Goal: Information Seeking & Learning: Check status

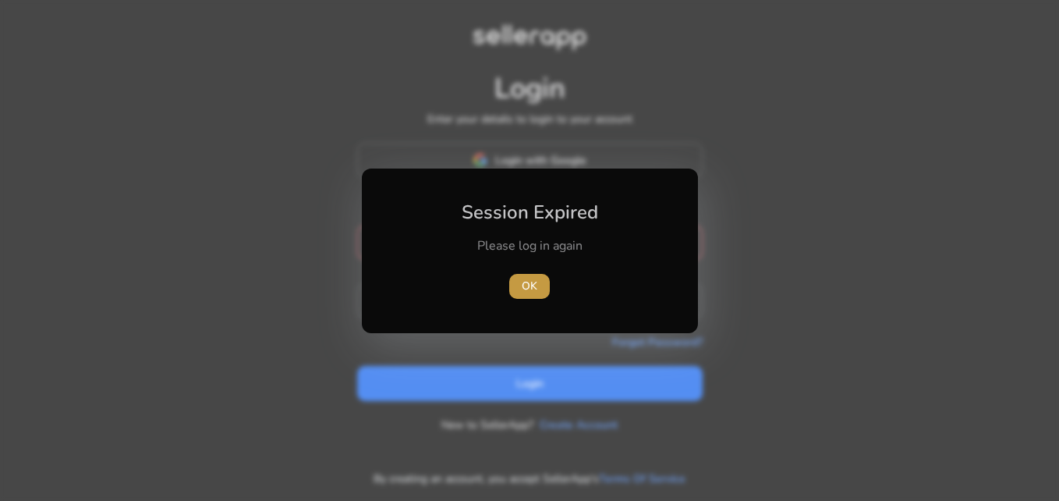
type input "**********"
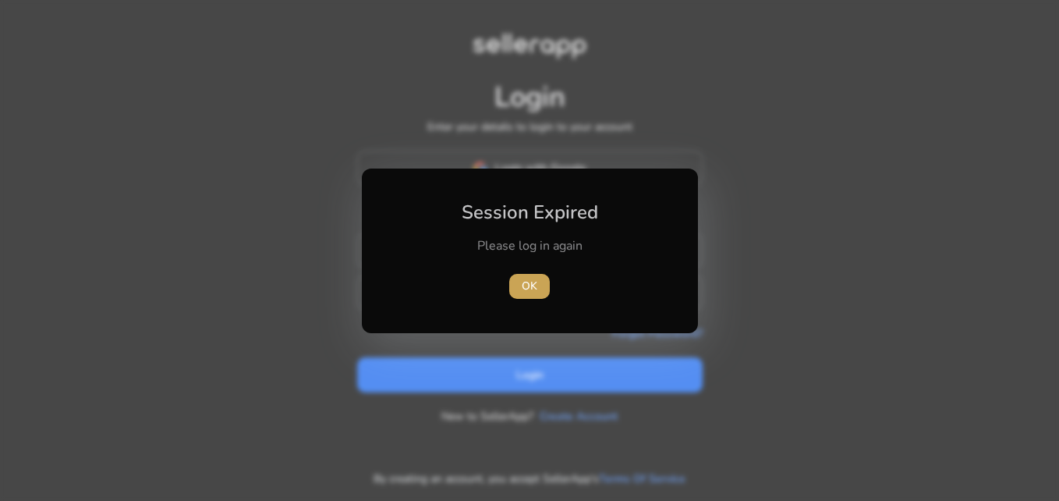
click at [530, 275] on span "button" at bounding box center [529, 285] width 41 height 37
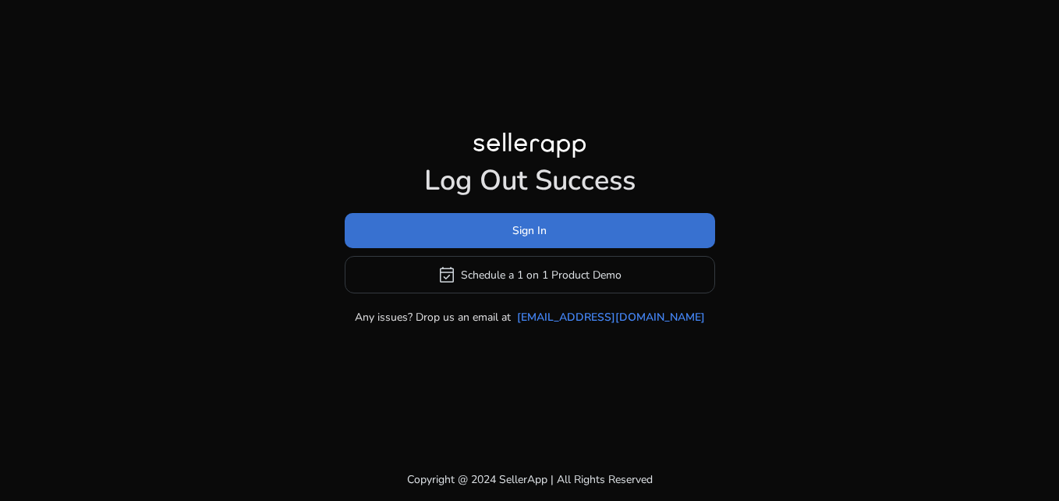
click at [537, 240] on span at bounding box center [530, 230] width 370 height 37
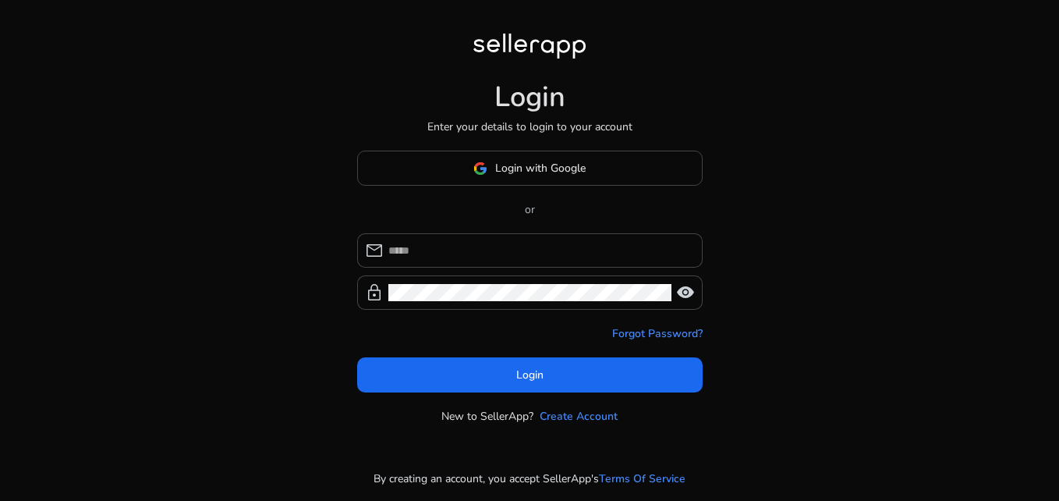
type input "**********"
click at [685, 293] on span "visibility" at bounding box center [685, 292] width 19 height 19
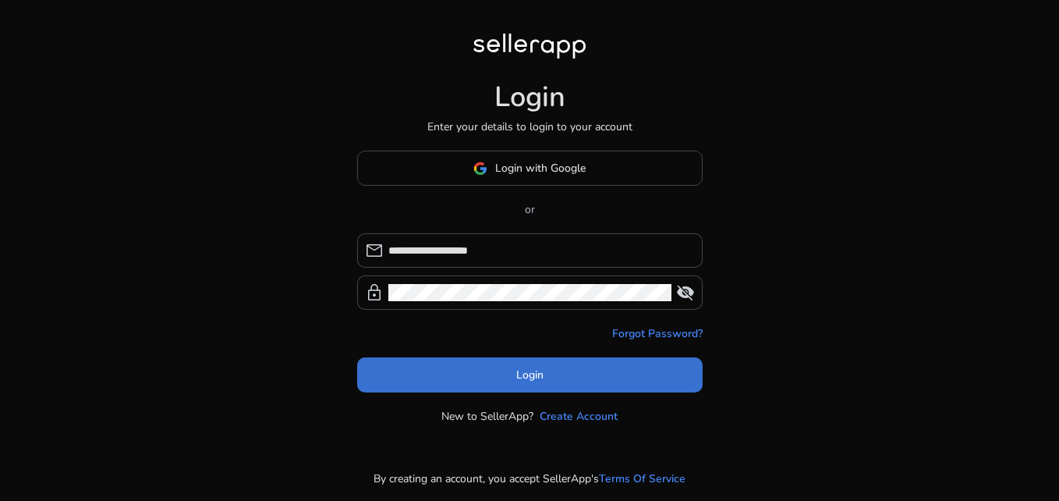
click at [508, 382] on span at bounding box center [529, 374] width 345 height 37
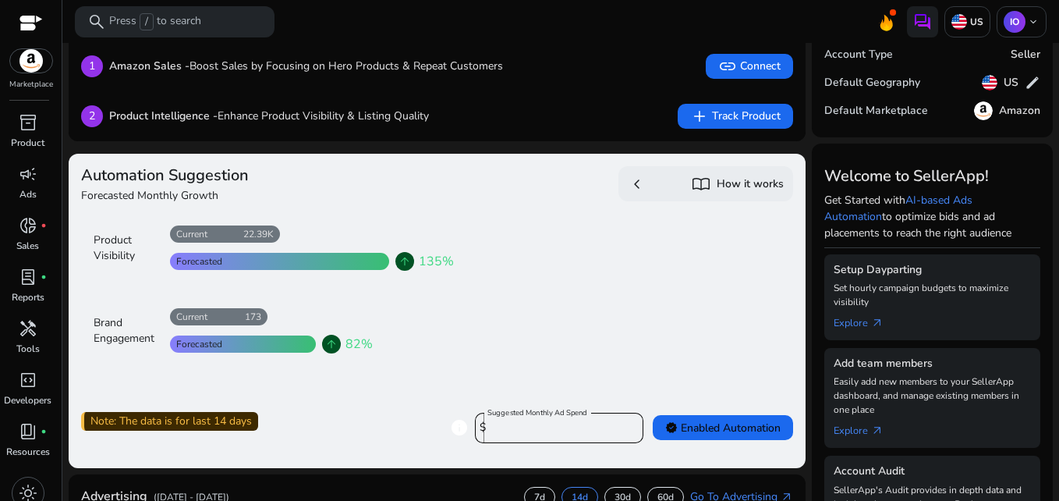
scroll to position [56, 0]
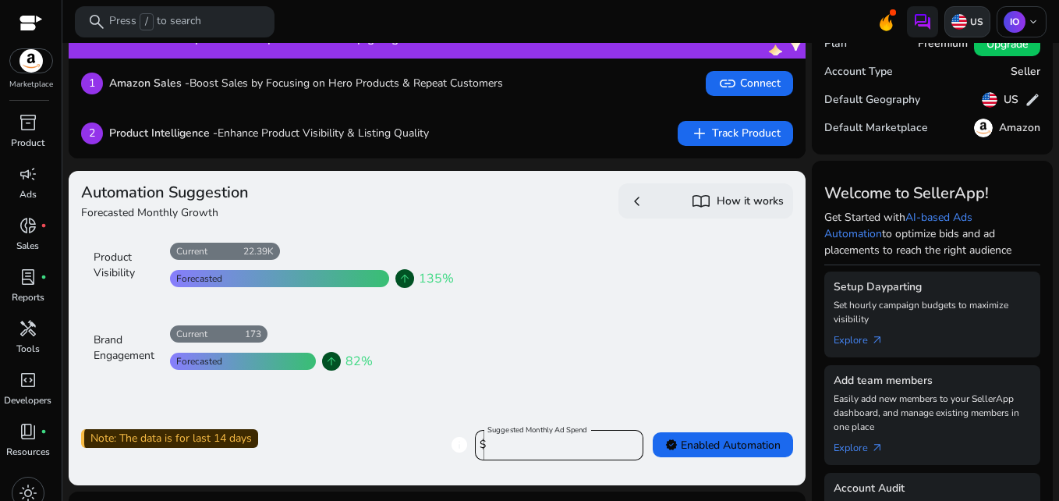
click at [958, 27] on img at bounding box center [959, 22] width 16 height 16
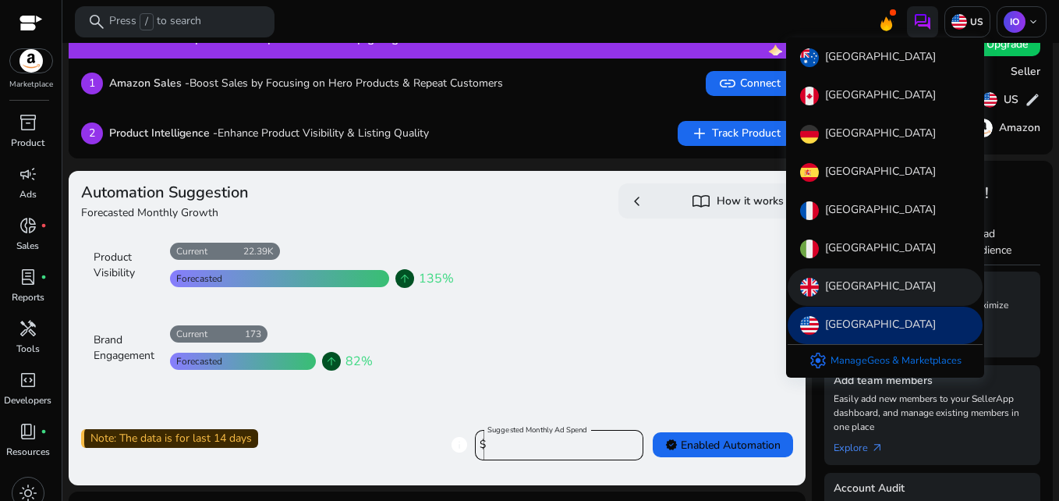
scroll to position [0, 0]
click at [861, 286] on p "[GEOGRAPHIC_DATA]" at bounding box center [880, 287] width 111 height 19
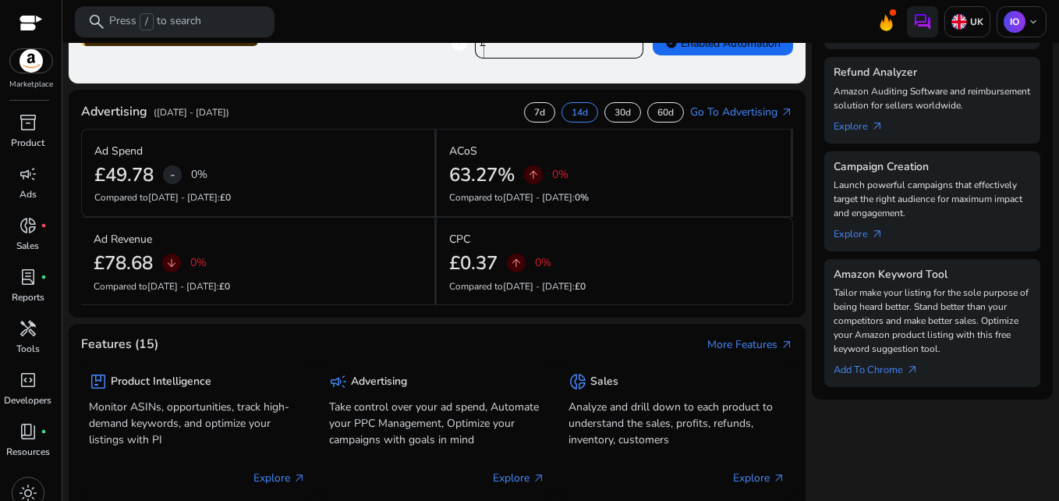
scroll to position [303, 0]
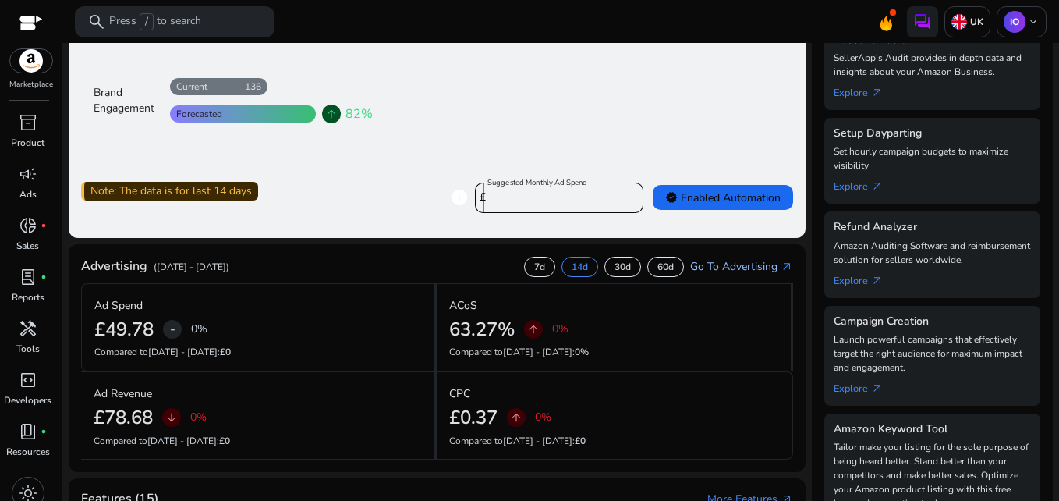
click at [753, 260] on link "Go To Advertising arrow_outward" at bounding box center [741, 266] width 103 height 16
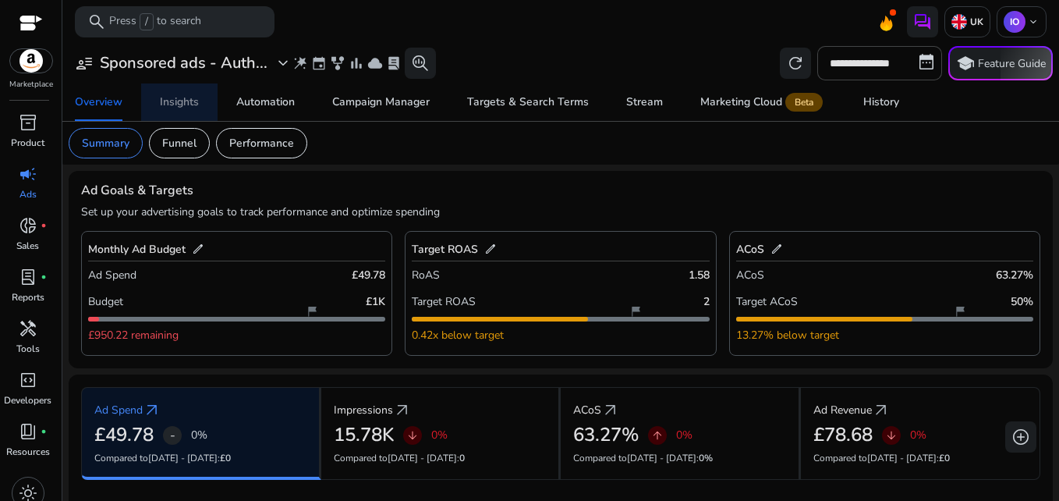
click at [186, 101] on div "Insights" at bounding box center [179, 102] width 39 height 11
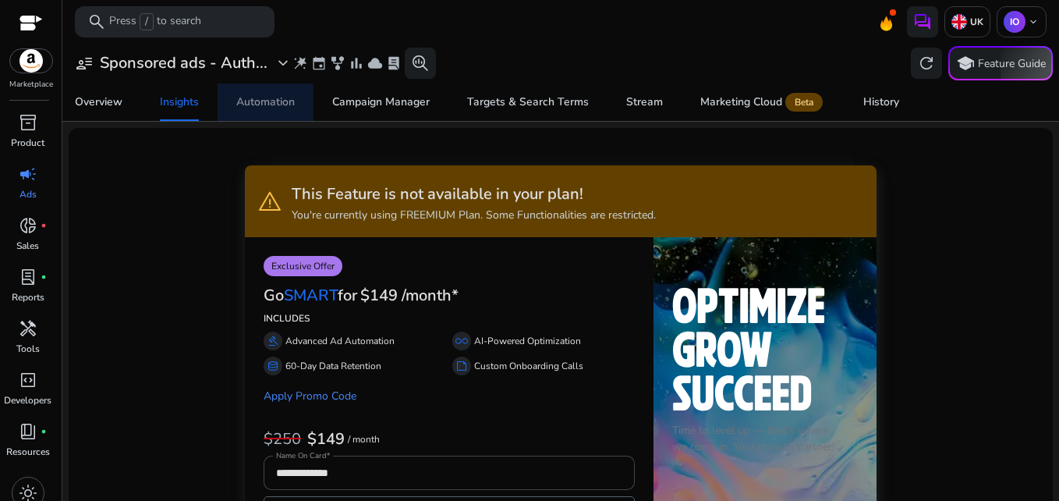
click at [263, 97] on div "Automation" at bounding box center [265, 102] width 58 height 11
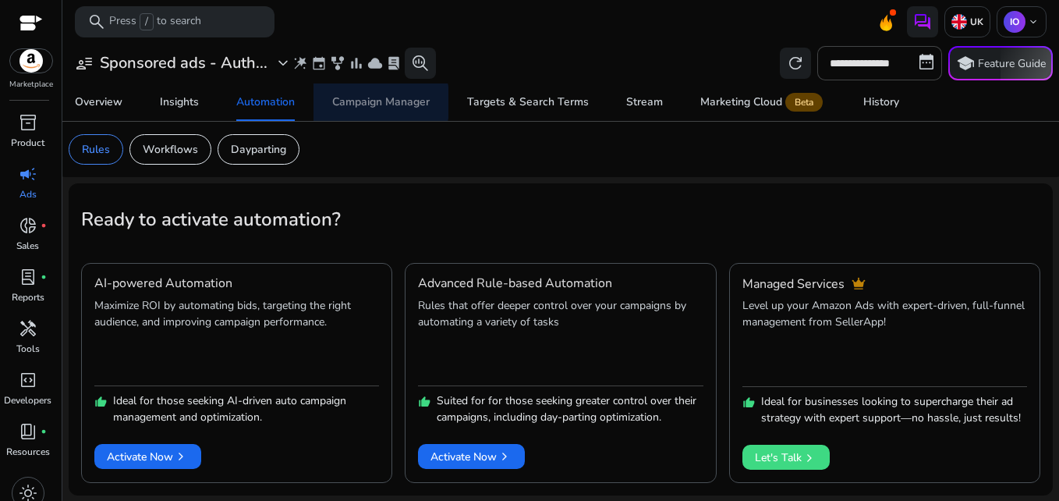
click at [371, 102] on div "Campaign Manager" at bounding box center [380, 102] width 97 height 11
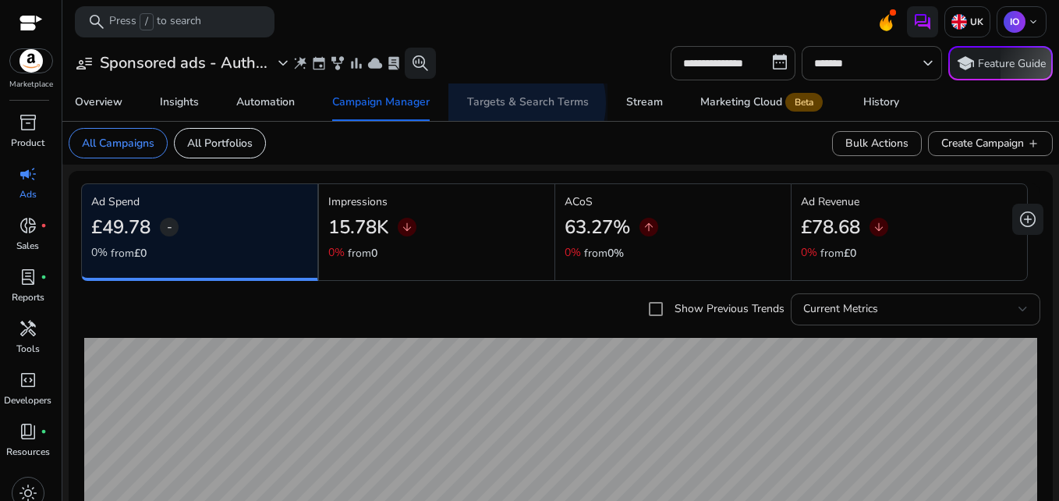
click at [525, 103] on div "Targets & Search Terms" at bounding box center [528, 102] width 122 height 11
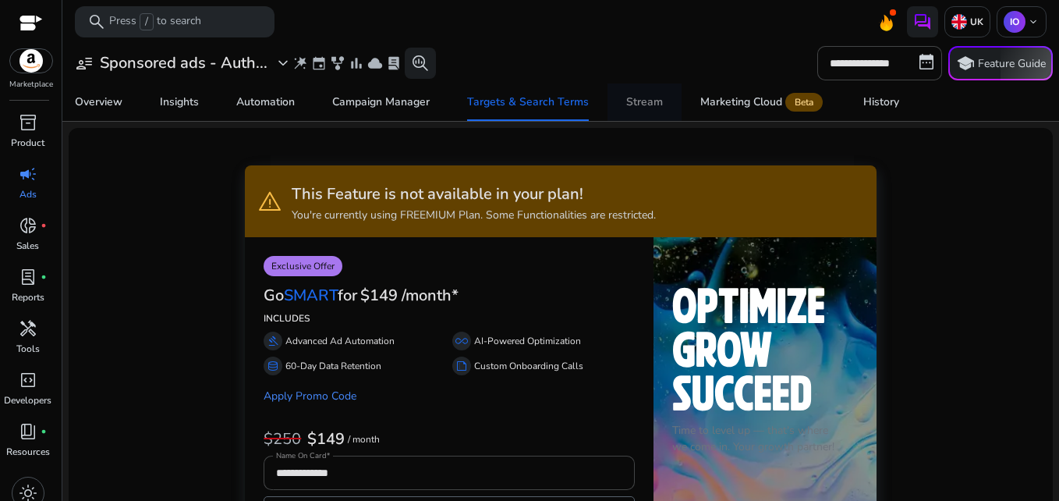
click at [632, 108] on div "Stream" at bounding box center [644, 102] width 37 height 11
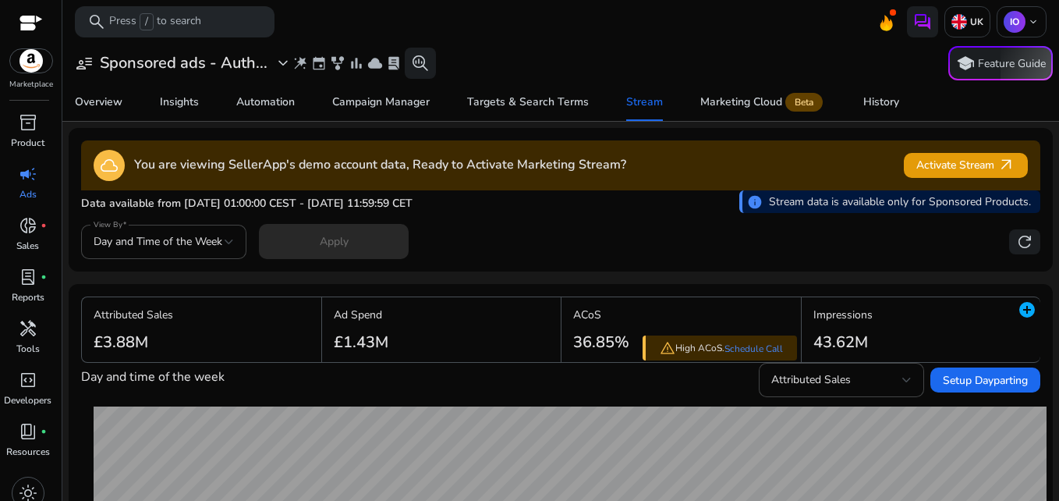
drag, startPoint x: 1052, startPoint y: 101, endPoint x: 1057, endPoint y: 133, distance: 33.1
click at [1057, 133] on mat-sidenav-content "**********" at bounding box center [560, 250] width 997 height 501
click at [871, 106] on div "History" at bounding box center [881, 102] width 36 height 11
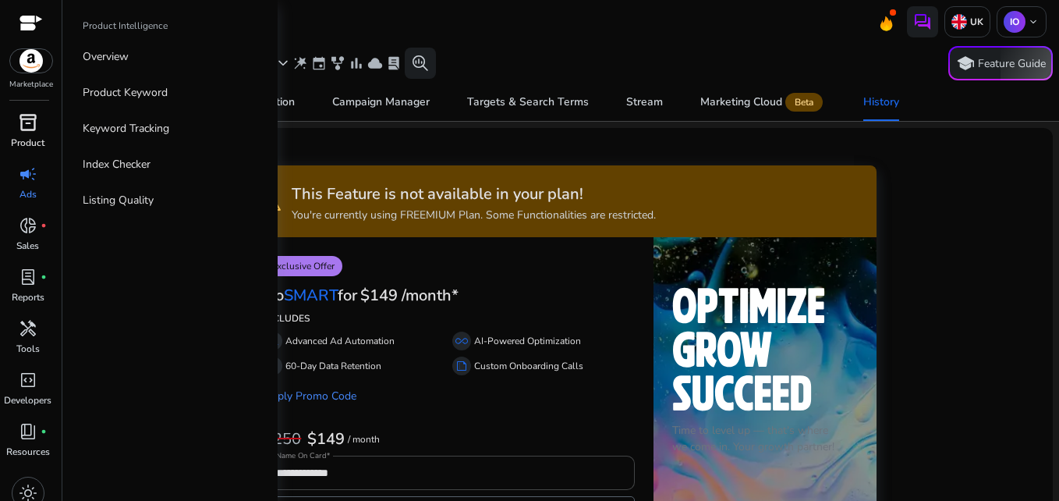
click at [30, 128] on span "inventory_2" at bounding box center [28, 122] width 19 height 19
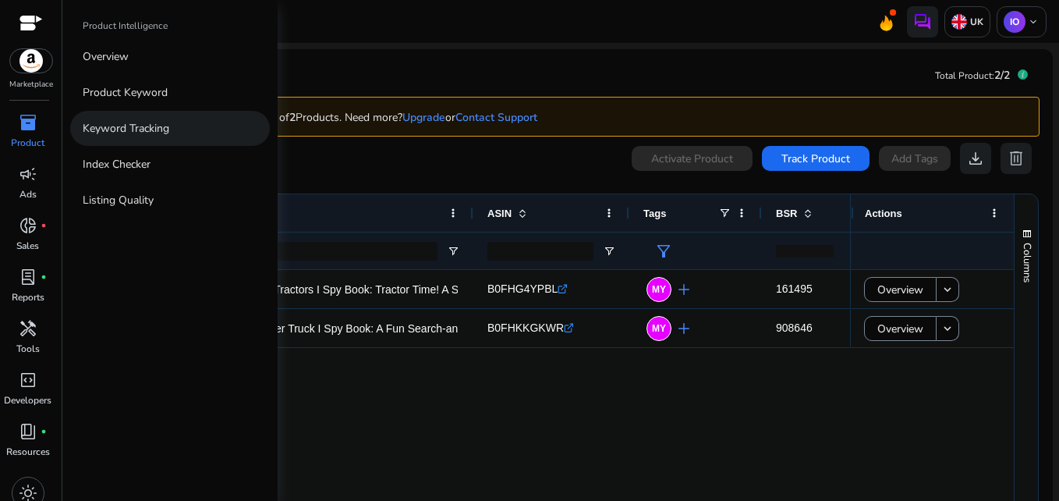
click at [109, 135] on p "Keyword Tracking" at bounding box center [126, 128] width 87 height 16
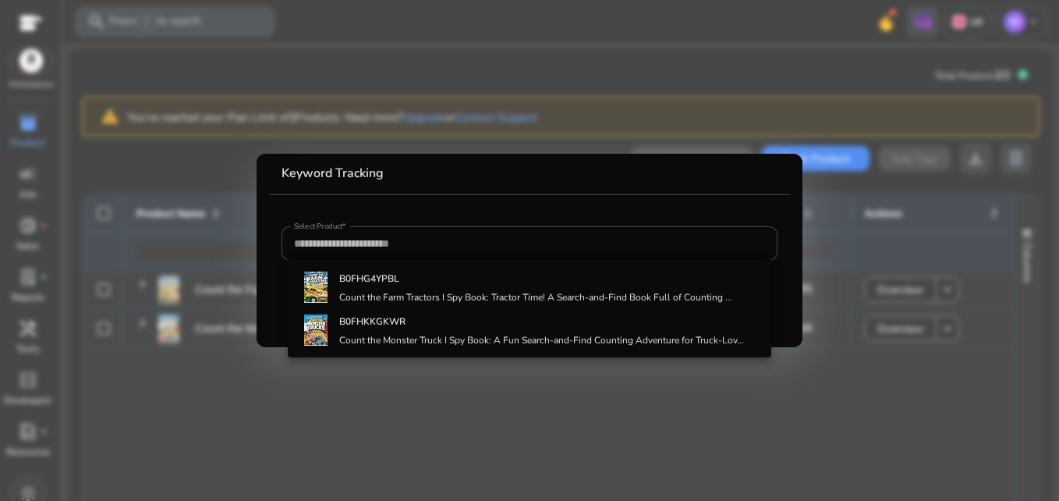
click at [184, 349] on div at bounding box center [529, 250] width 1059 height 501
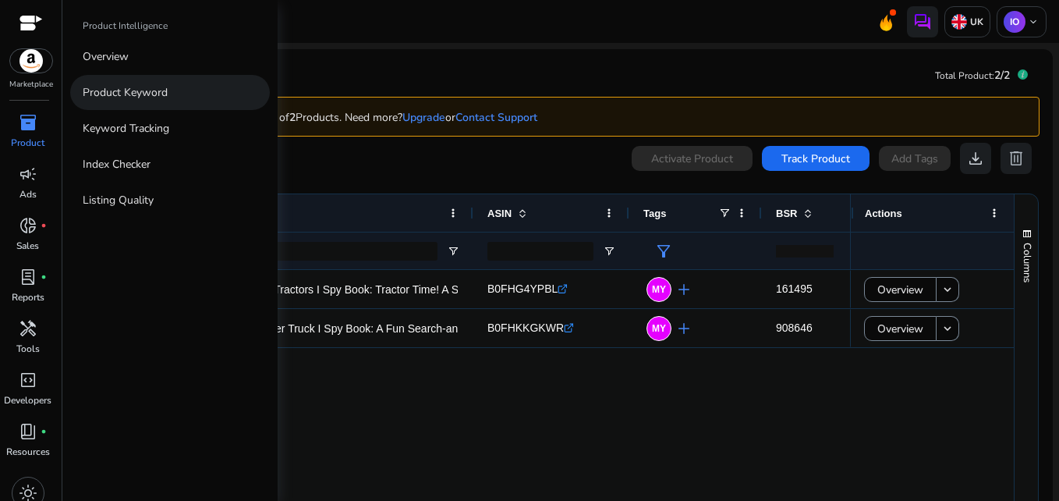
click at [126, 94] on p "Product Keyword" at bounding box center [125, 92] width 85 height 16
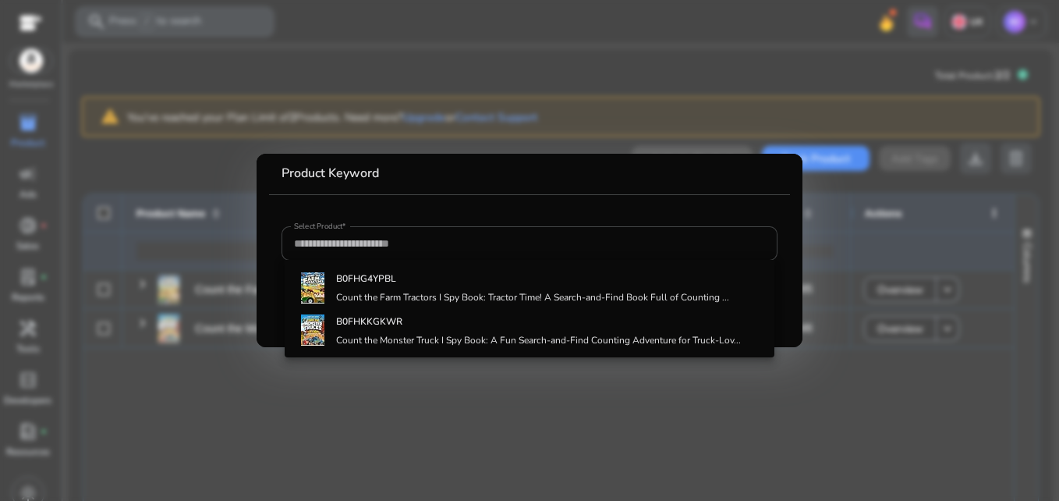
click at [124, 172] on div at bounding box center [529, 250] width 1059 height 501
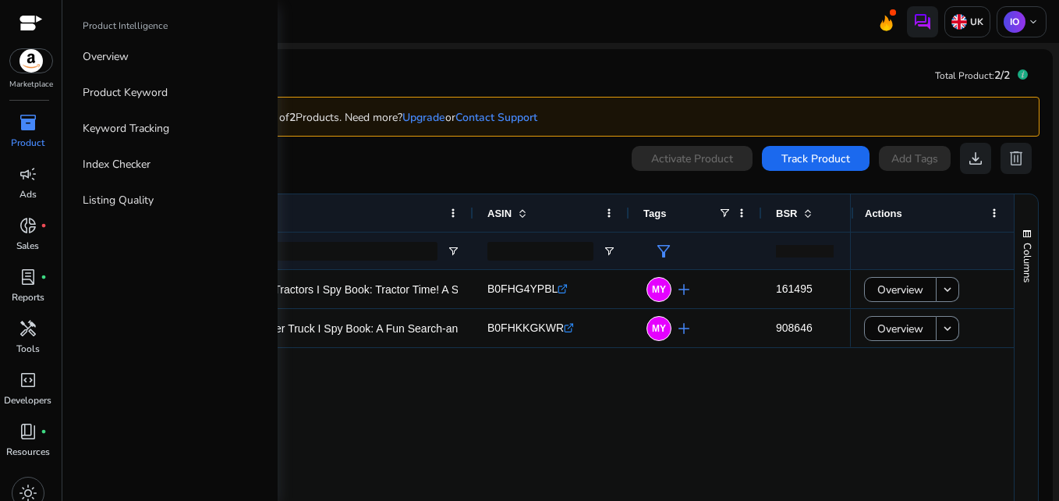
click at [27, 129] on span "inventory_2" at bounding box center [28, 122] width 19 height 19
click at [131, 128] on p "Keyword Tracking" at bounding box center [126, 128] width 87 height 16
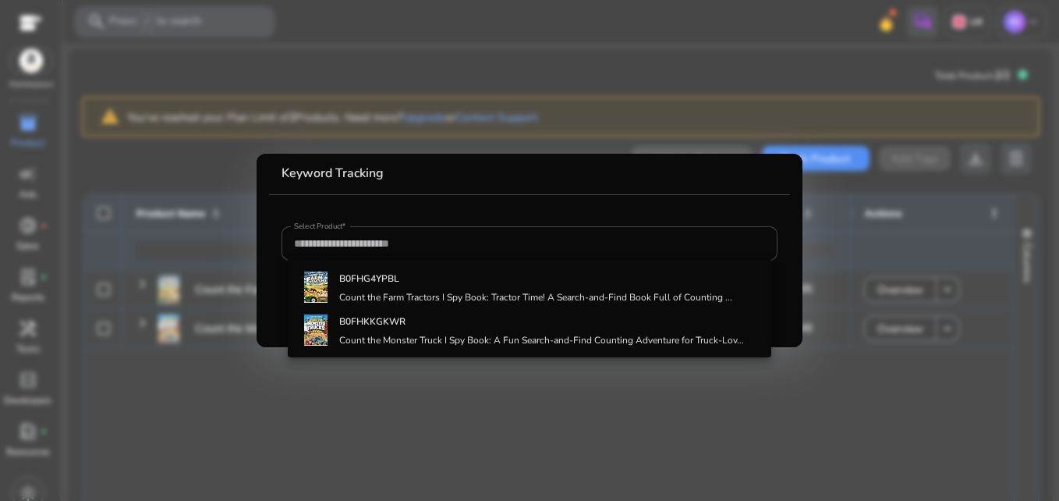
click at [236, 260] on div at bounding box center [529, 250] width 1059 height 501
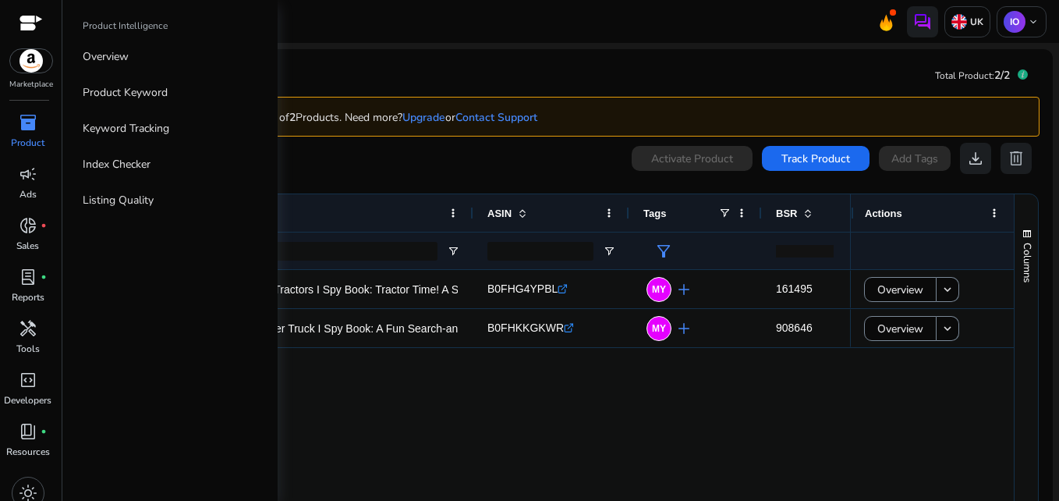
click at [32, 136] on p "Product" at bounding box center [28, 143] width 34 height 14
click at [144, 102] on link "Product Keyword" at bounding box center [170, 92] width 200 height 35
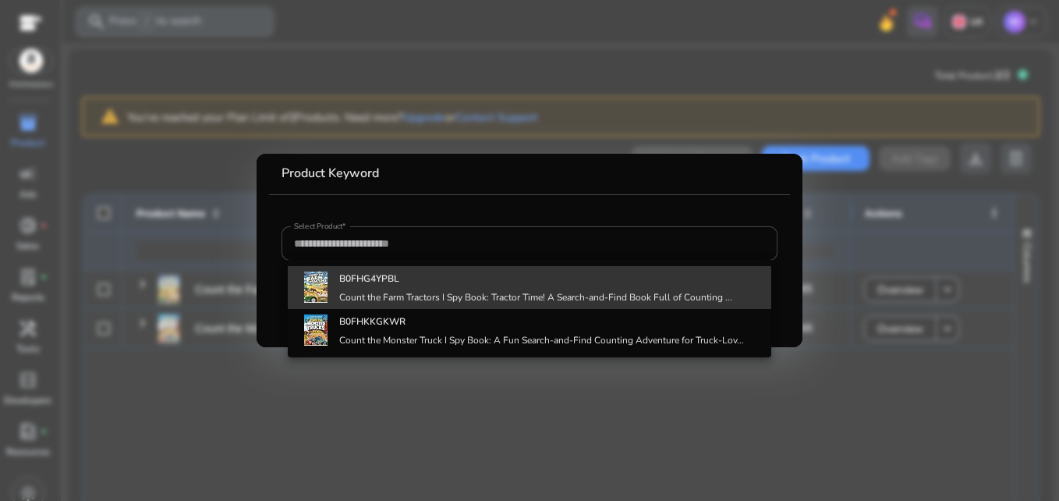
click at [418, 292] on h4 "Count the Farm Tractors I Spy Book: Tractor Time! A Search-and-Find Book Full o…" at bounding box center [535, 297] width 393 height 12
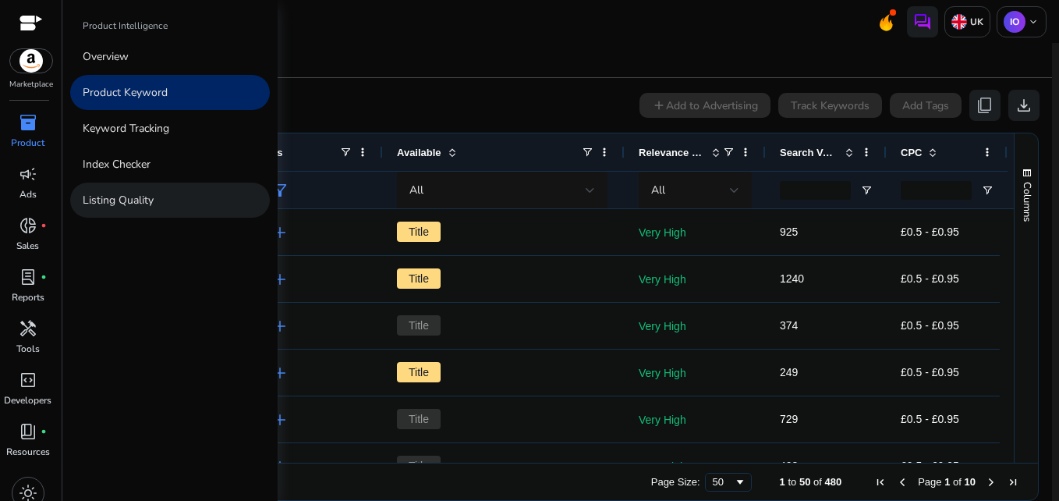
click at [112, 195] on p "Listing Quality" at bounding box center [118, 200] width 71 height 16
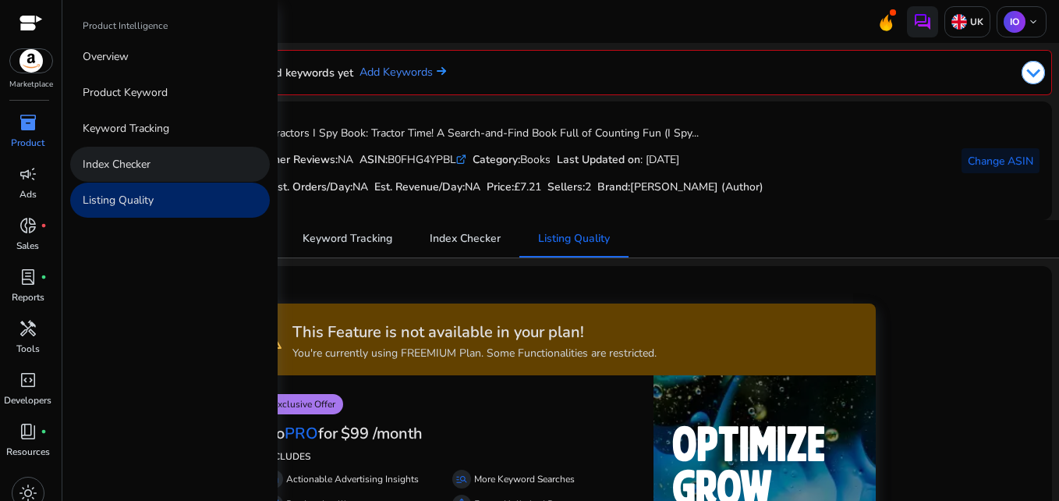
click at [123, 159] on p "Index Checker" at bounding box center [117, 164] width 68 height 16
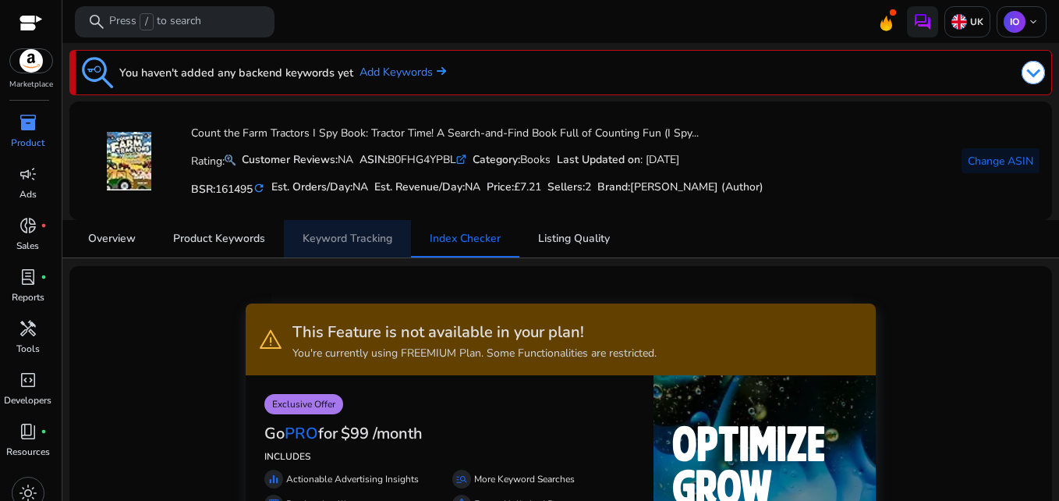
click at [335, 234] on span "Keyword Tracking" at bounding box center [348, 238] width 90 height 11
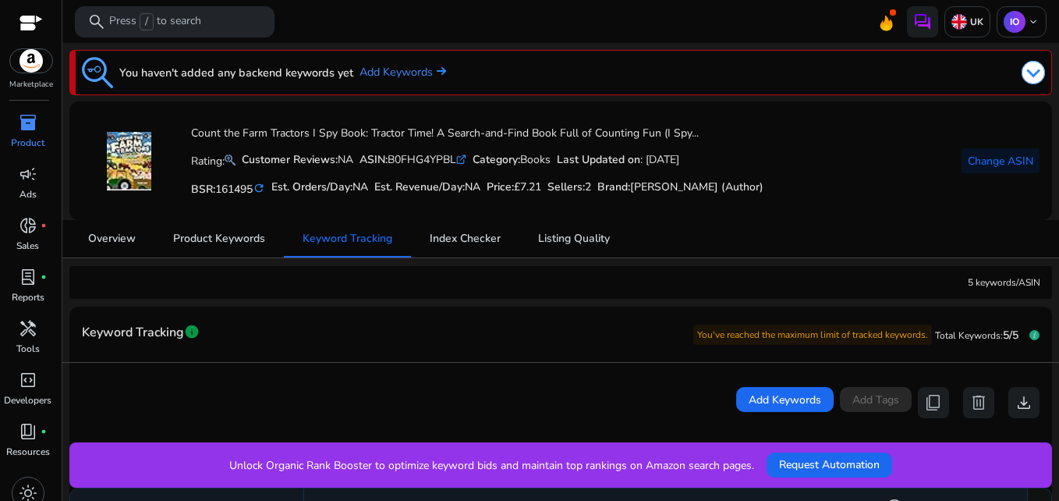
scroll to position [371, 0]
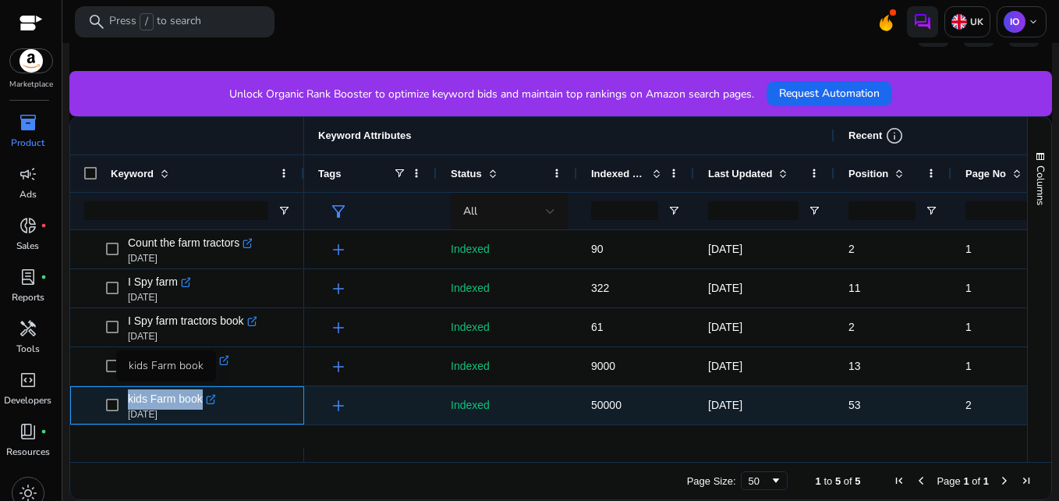
drag, startPoint x: 125, startPoint y: 395, endPoint x: 197, endPoint y: 403, distance: 72.9
click at [197, 403] on span "kids Farm book .st0{fill:#2c8af8} Sep 21, 2025" at bounding box center [198, 405] width 184 height 32
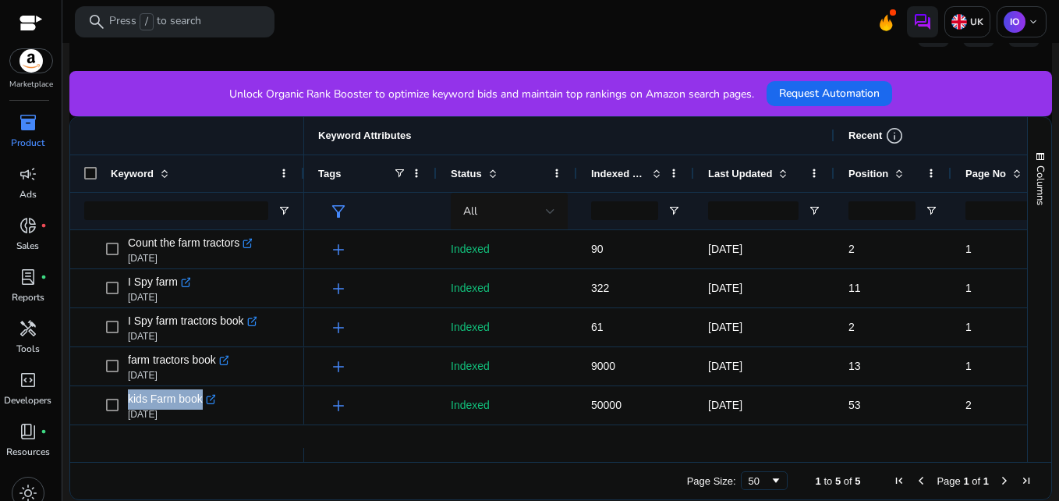
drag, startPoint x: 197, startPoint y: 403, endPoint x: 210, endPoint y: 472, distance: 69.7
click at [210, 472] on div "Page Size: 50 1 to 5 of 5 Page 1 of 1" at bounding box center [560, 480] width 981 height 37
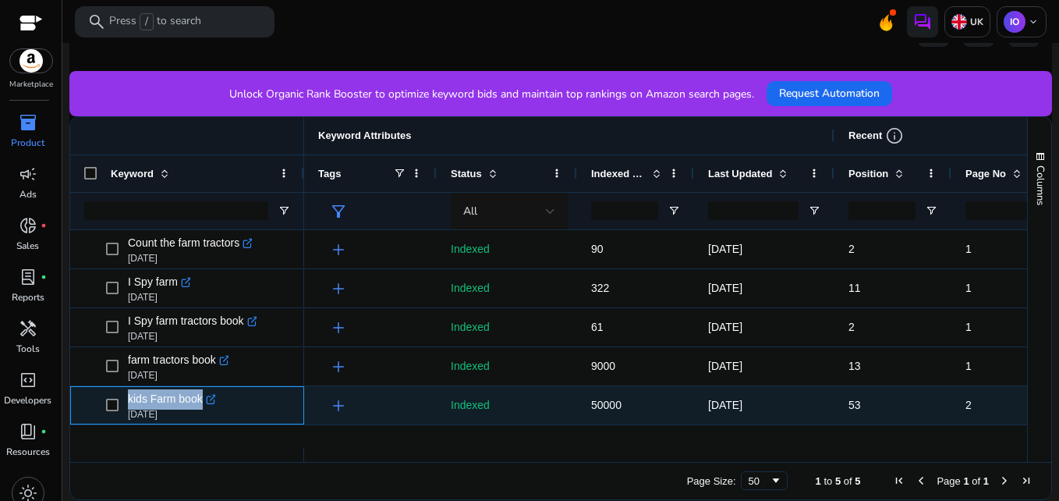
click at [210, 395] on icon ".st0{fill:#2c8af8}" at bounding box center [211, 399] width 11 height 11
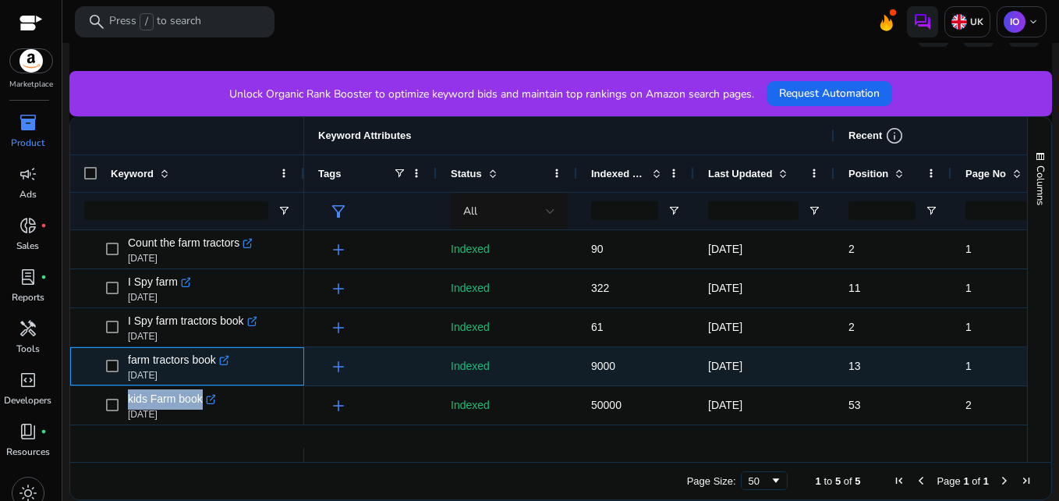
click at [226, 359] on icon at bounding box center [226, 358] width 6 height 6
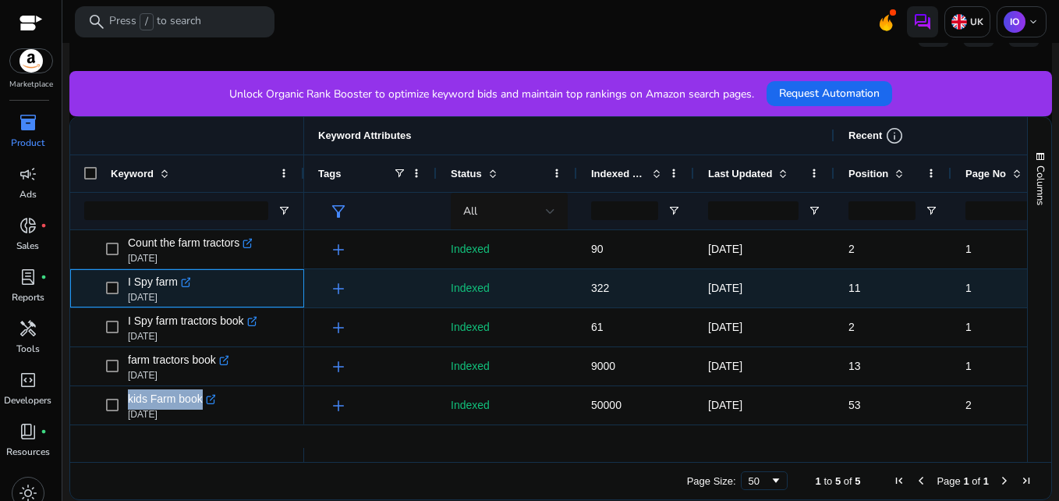
click at [185, 283] on icon at bounding box center [188, 280] width 6 height 6
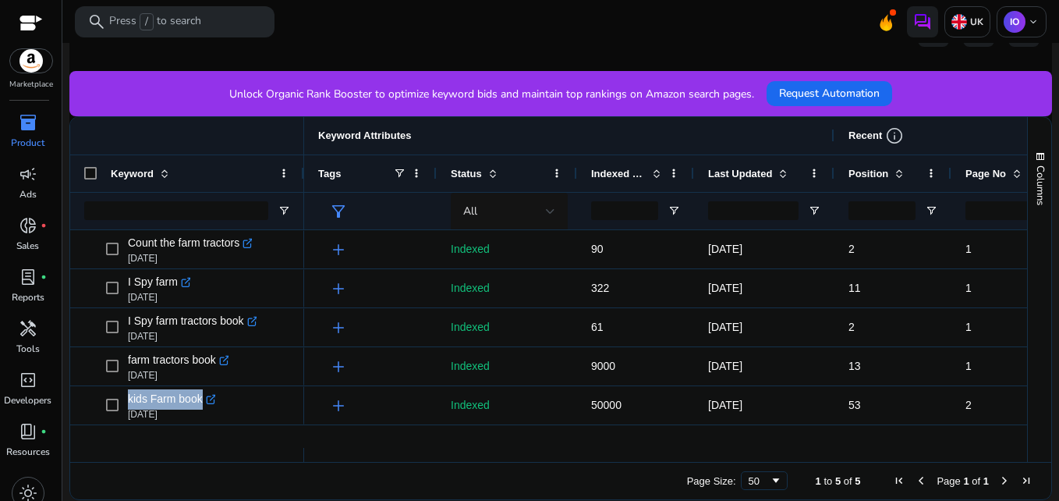
click at [272, 480] on div "Page Size: 50 1 to 5 of 5 Page 1 of 1" at bounding box center [560, 480] width 981 height 37
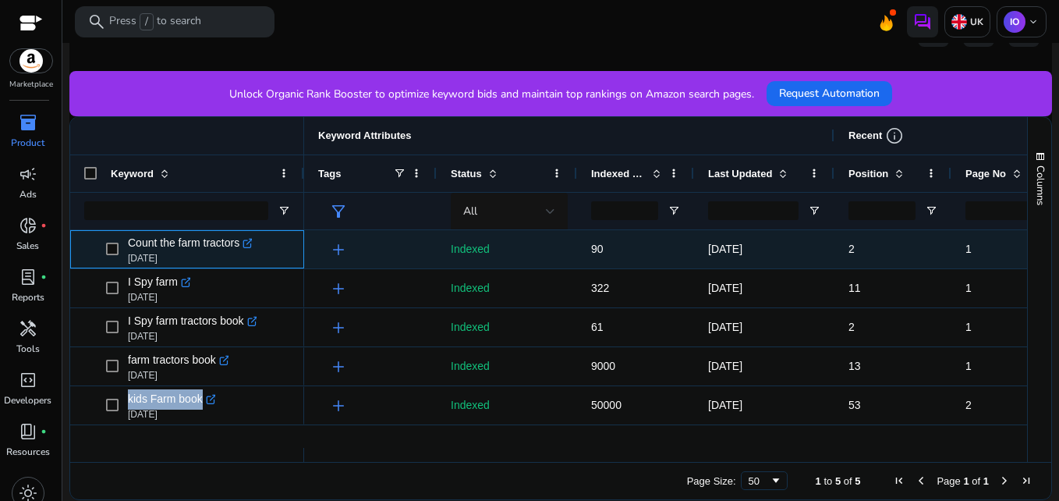
click at [250, 245] on icon ".st0{fill:#2c8af8}" at bounding box center [248, 243] width 11 height 11
